Goal: Information Seeking & Learning: Learn about a topic

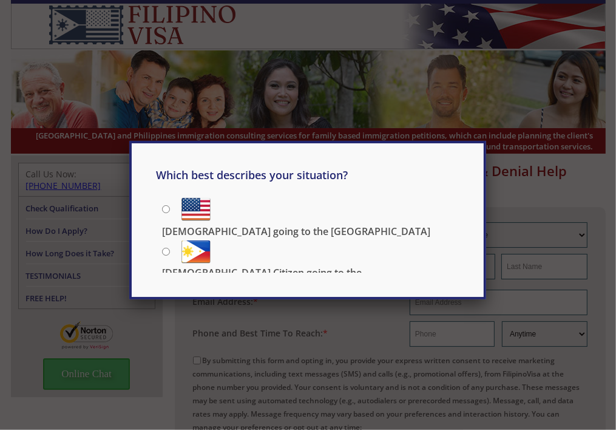
click at [168, 209] on input "[DEMOGRAPHIC_DATA] going to the [GEOGRAPHIC_DATA]" at bounding box center [166, 209] width 8 height 8
radio input "true"
